Goal: Find specific page/section: Find specific page/section

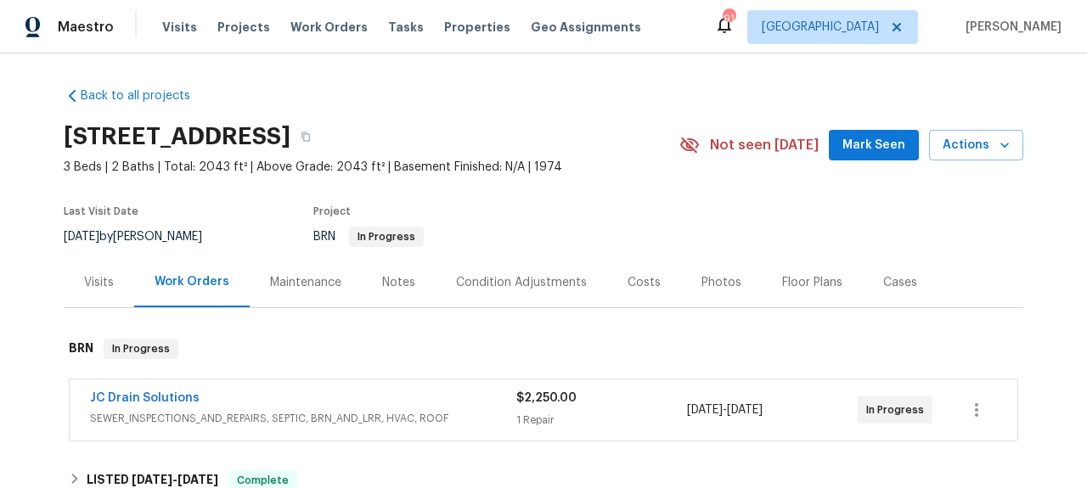
click at [132, 392] on span "JC Drain Solutions" at bounding box center [145, 398] width 110 height 17
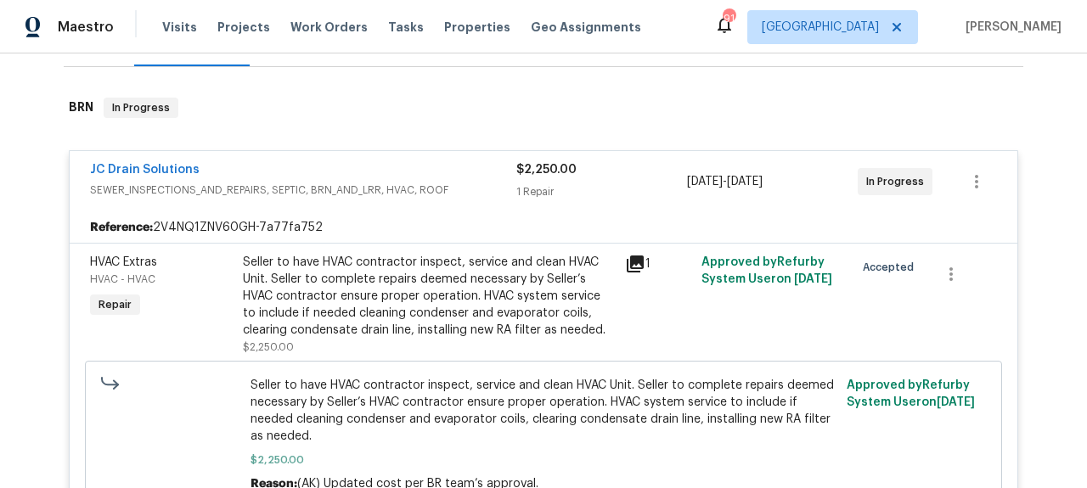
scroll to position [251, 0]
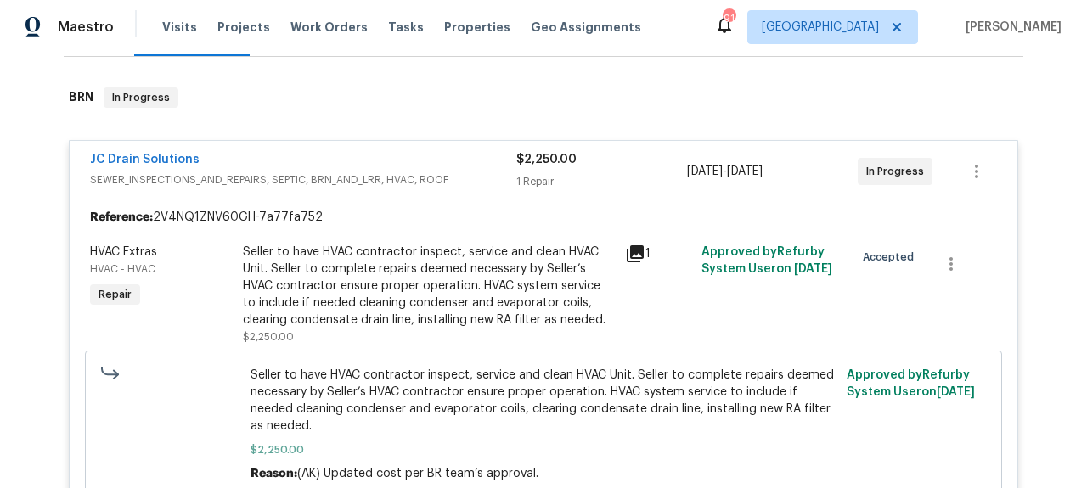
click at [636, 255] on icon at bounding box center [635, 253] width 17 height 17
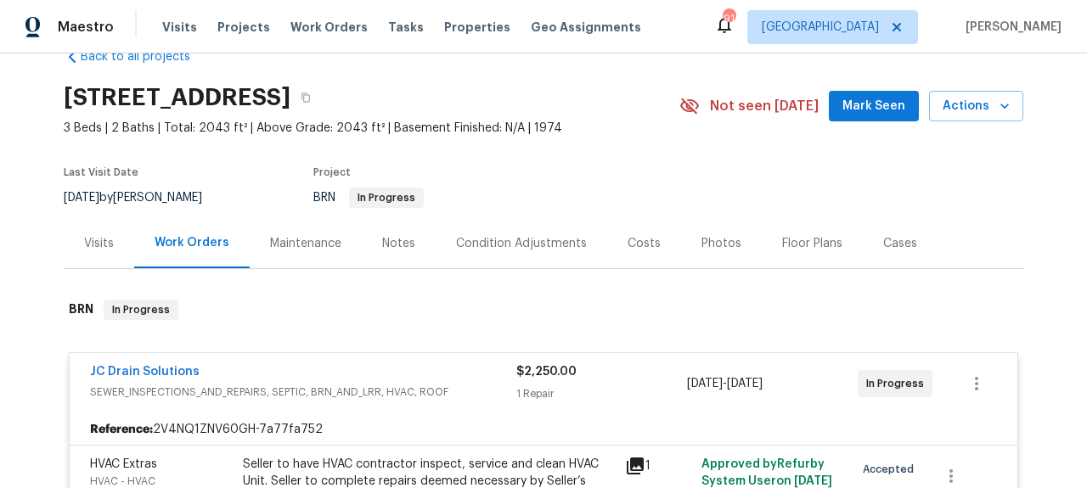
scroll to position [33, 0]
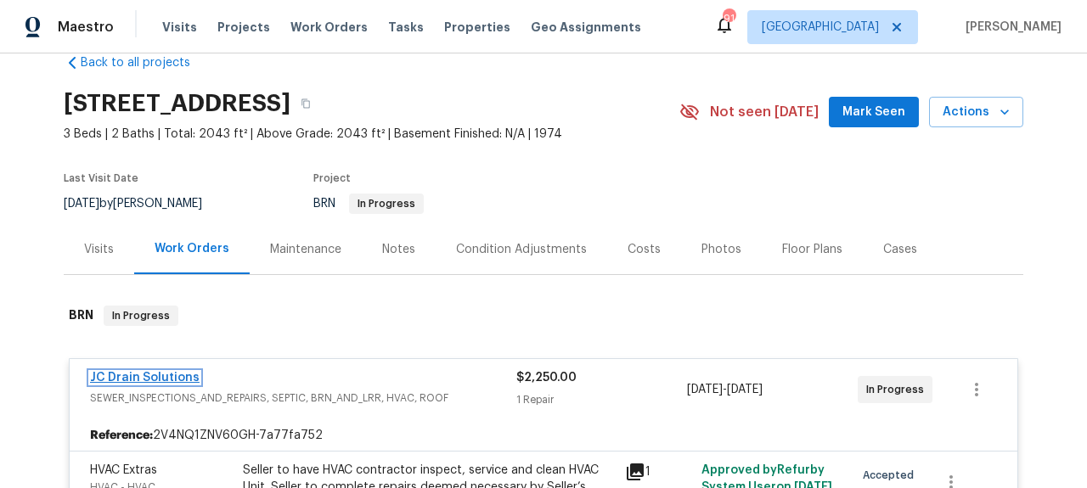
click at [166, 375] on link "JC Drain Solutions" at bounding box center [145, 378] width 110 height 12
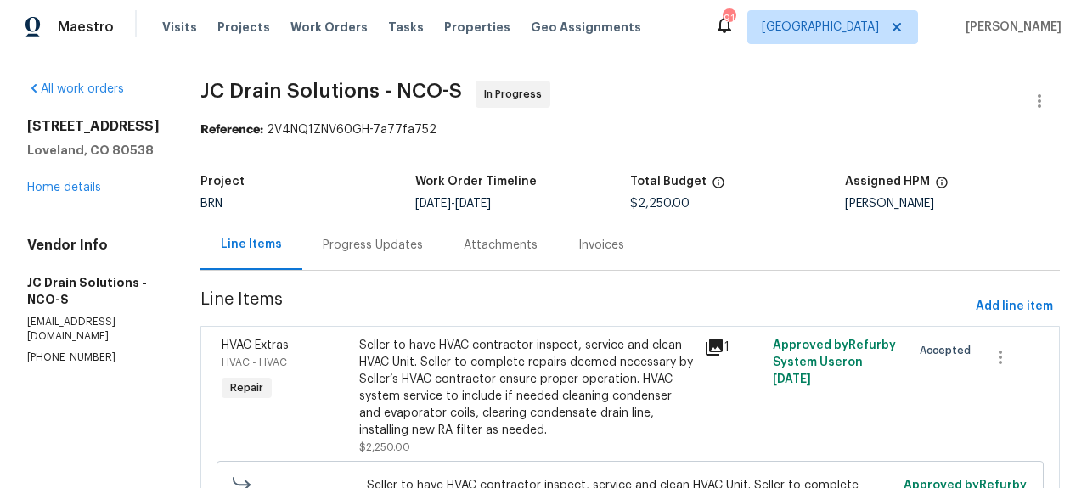
click at [409, 268] on div "Progress Updates" at bounding box center [372, 245] width 141 height 50
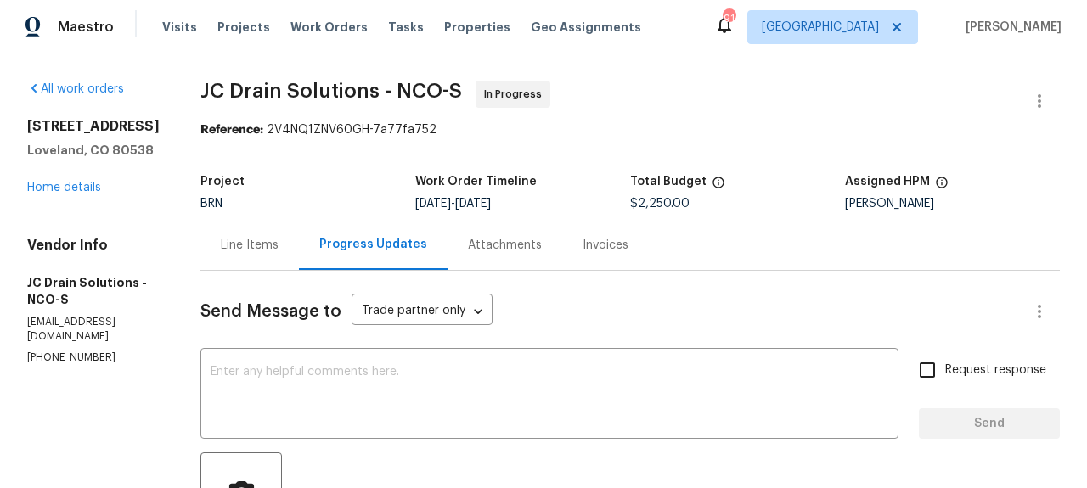
click at [610, 245] on div "Invoices" at bounding box center [606, 245] width 46 height 17
